Goal: Find specific page/section: Find specific page/section

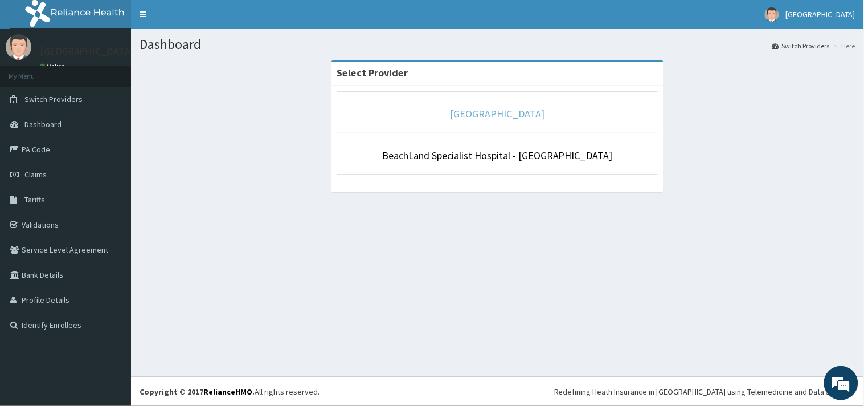
click at [469, 110] on link "[GEOGRAPHIC_DATA]" at bounding box center [498, 113] width 95 height 13
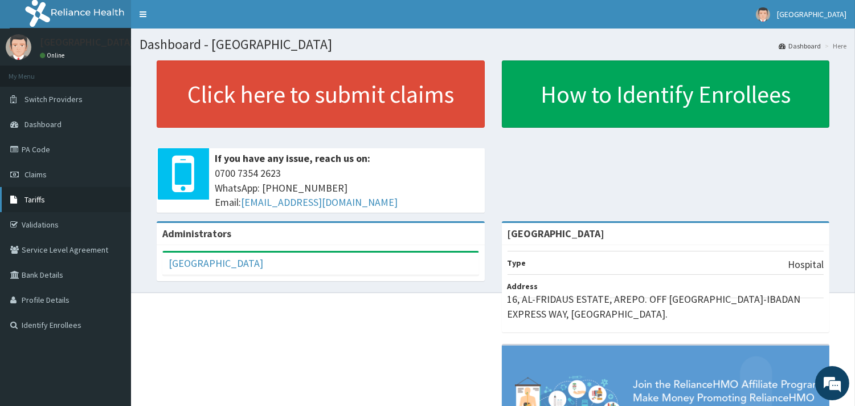
click at [35, 196] on span "Tariffs" at bounding box center [34, 199] width 21 height 10
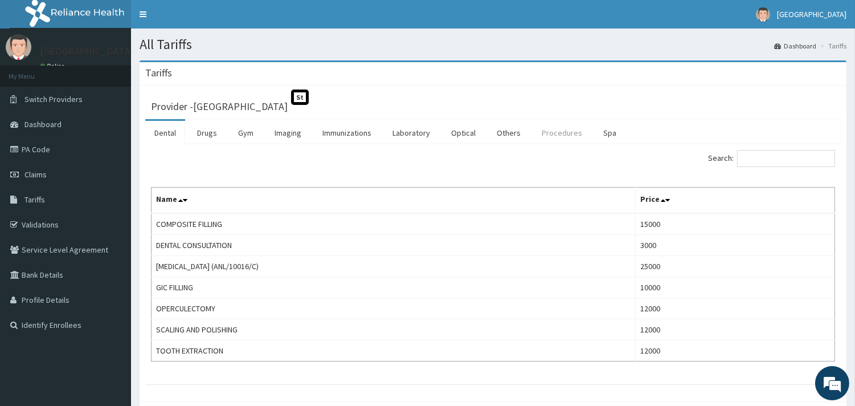
click at [567, 137] on link "Procedures" at bounding box center [562, 133] width 59 height 24
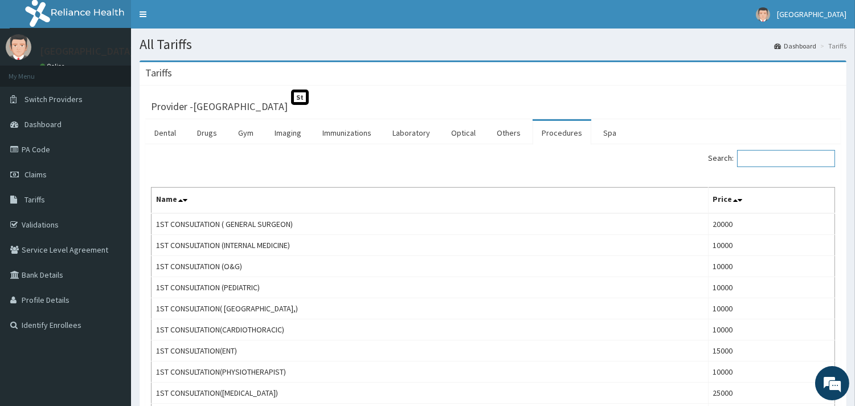
click at [805, 156] on input "Search:" at bounding box center [786, 158] width 98 height 17
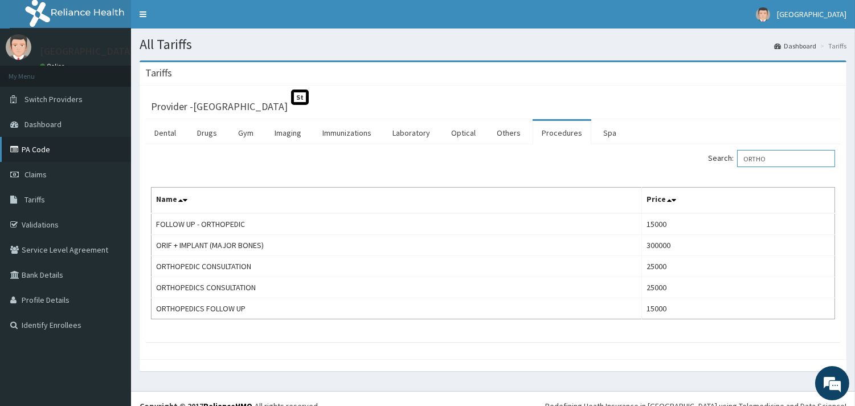
type input "ORTHO"
click at [40, 151] on link "PA Code" at bounding box center [65, 149] width 131 height 25
